Goal: Task Accomplishment & Management: Use online tool/utility

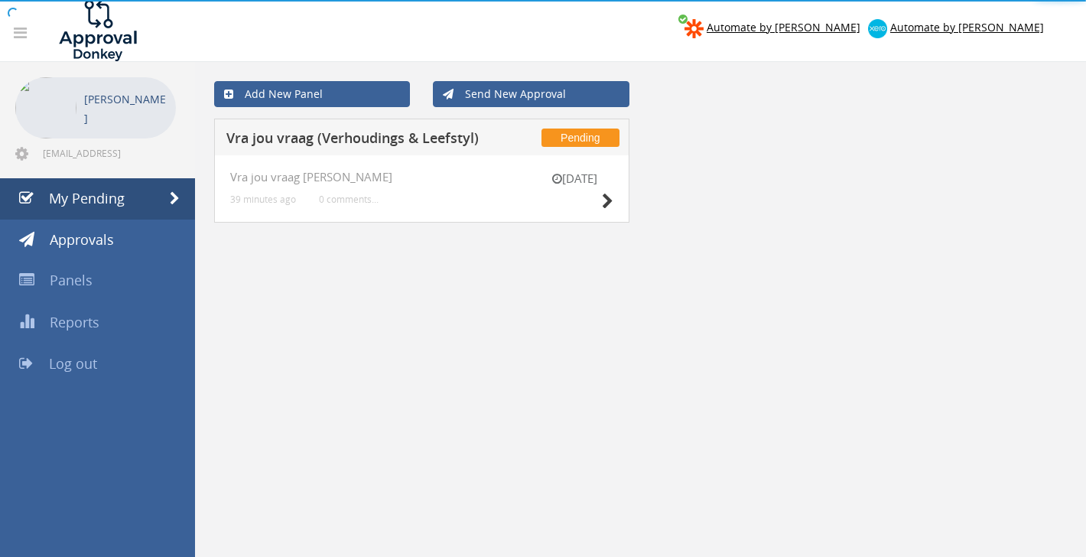
click at [604, 208] on body "Automate by [PERSON_NAME] Automate by [PERSON_NAME] Thabiso Latakgomo [EMAIL_AD…" at bounding box center [543, 278] width 1086 height 557
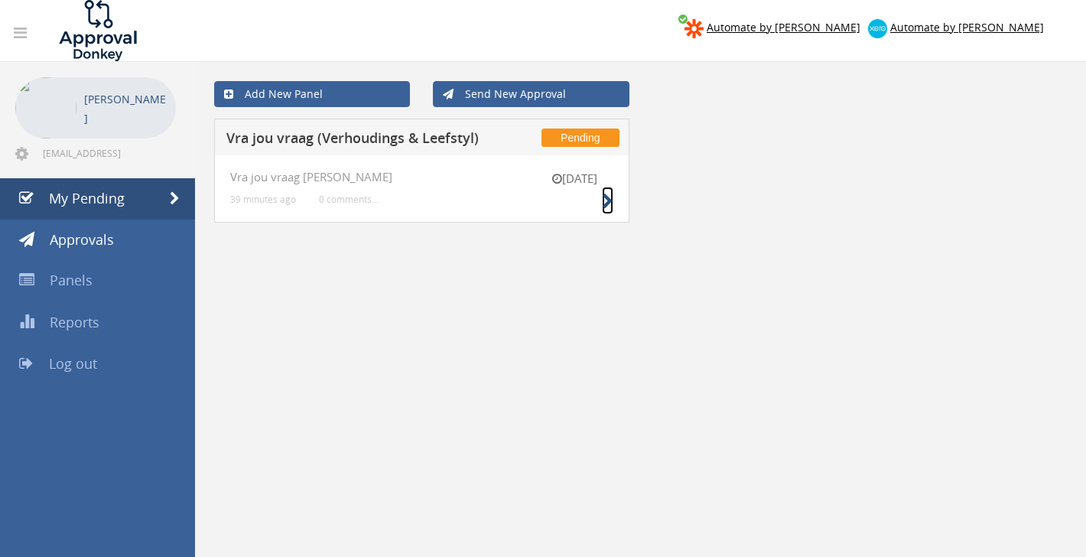
click at [609, 201] on icon at bounding box center [607, 201] width 11 height 16
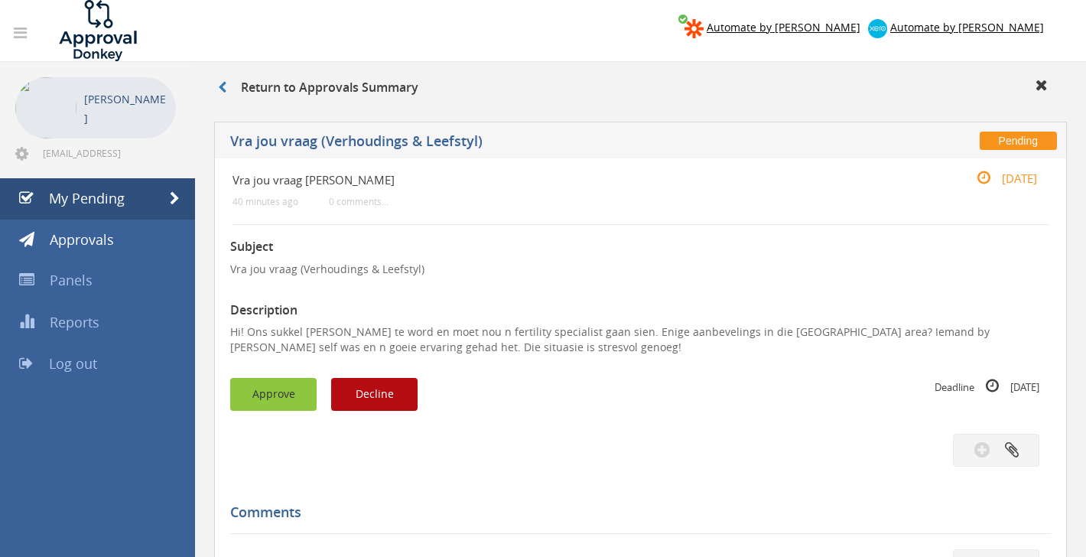
click at [290, 385] on button "Approve" at bounding box center [273, 394] width 86 height 33
